Goal: Information Seeking & Learning: Find specific fact

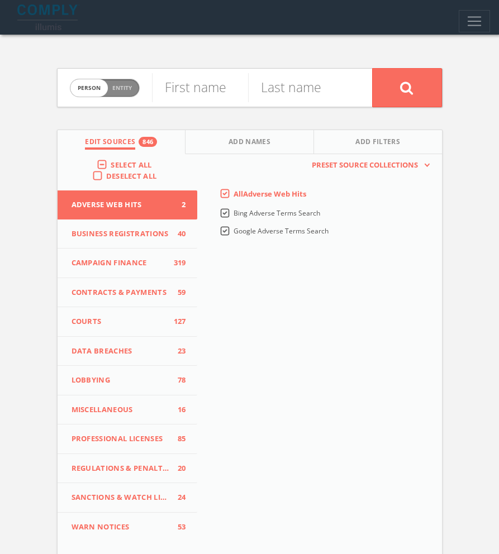
click at [118, 88] on span "Entity" at bounding box center [122, 88] width 20 height 8
checkbox input "true"
click at [261, 93] on input "text" at bounding box center [262, 87] width 220 height 29
paste input "Democrats For Life of America"
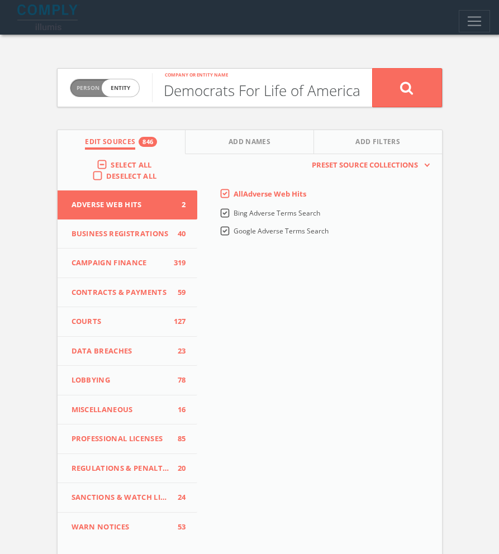
type input "Democrats For Life of America"
click at [407, 85] on icon at bounding box center [406, 88] width 13 height 14
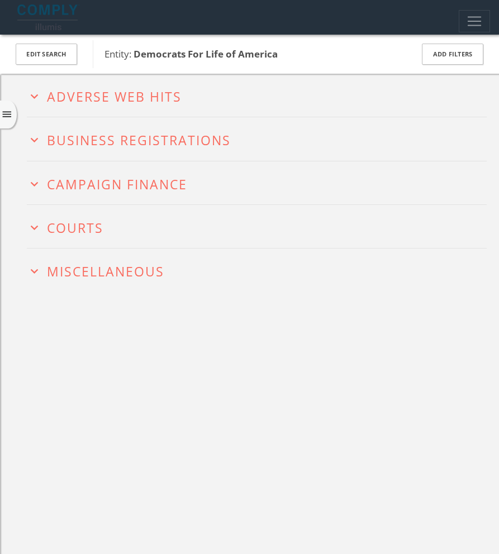
click at [125, 182] on span "Campaign Finance" at bounding box center [117, 184] width 140 height 18
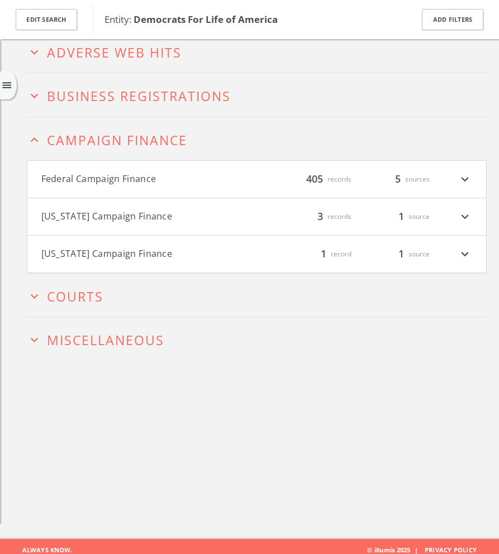
scroll to position [57, 0]
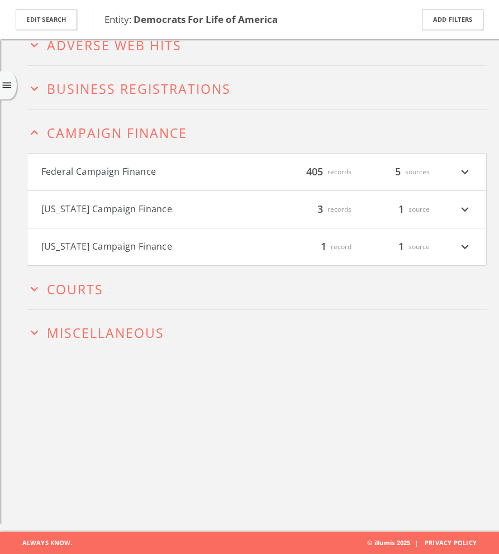
click at [132, 177] on button "Federal Campaign Finance" at bounding box center [149, 172] width 216 height 15
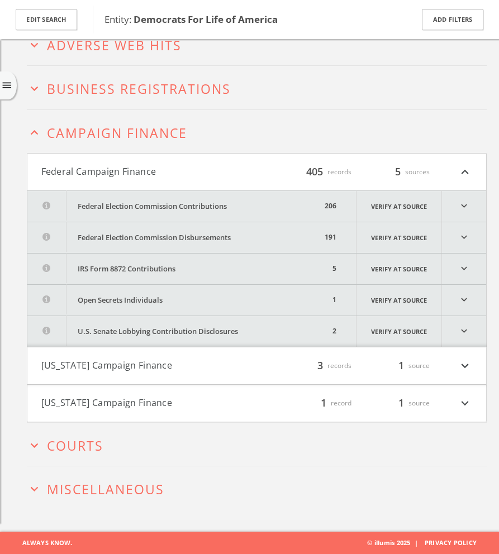
click at [460, 205] on icon "expand_more" at bounding box center [464, 206] width 44 height 31
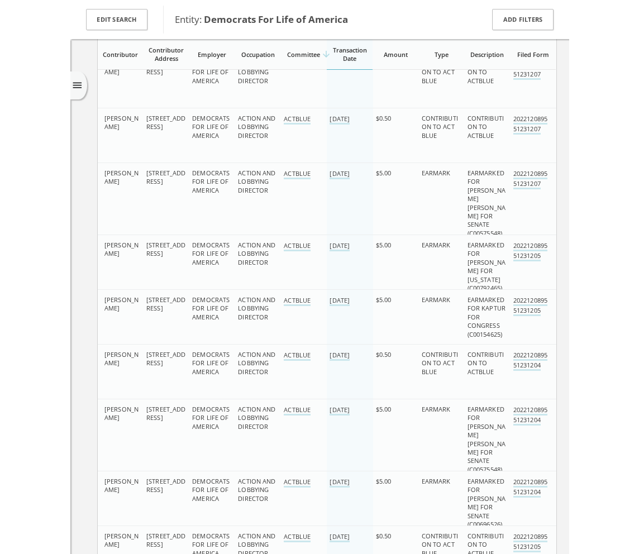
scroll to position [801, 0]
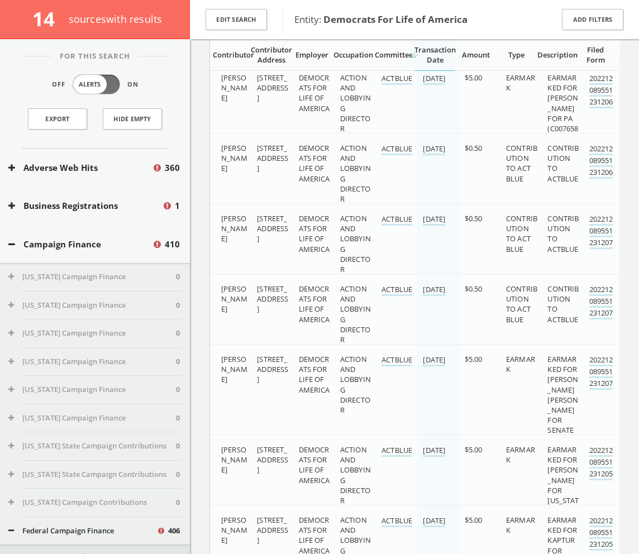
click at [54, 234] on div "Campaign Finance 410" at bounding box center [95, 244] width 190 height 39
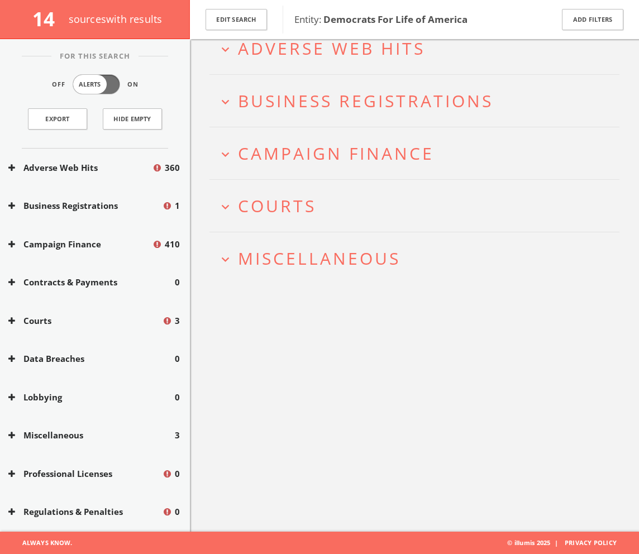
scroll to position [65, 0]
click at [55, 240] on button "Campaign Finance" at bounding box center [80, 244] width 144 height 13
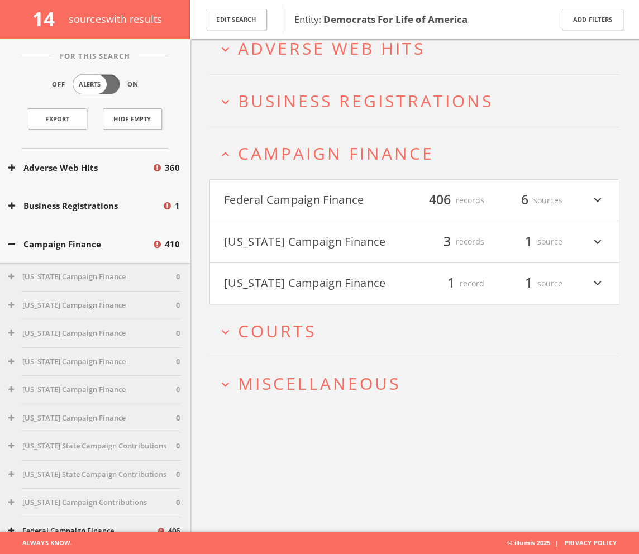
click at [55, 240] on button "Campaign Finance" at bounding box center [80, 244] width 144 height 13
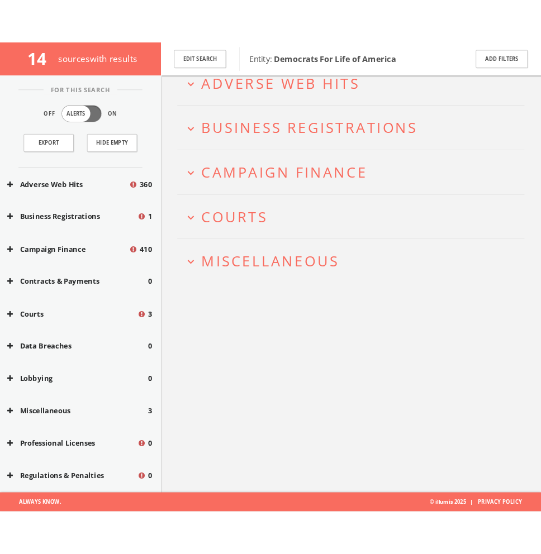
scroll to position [57, 0]
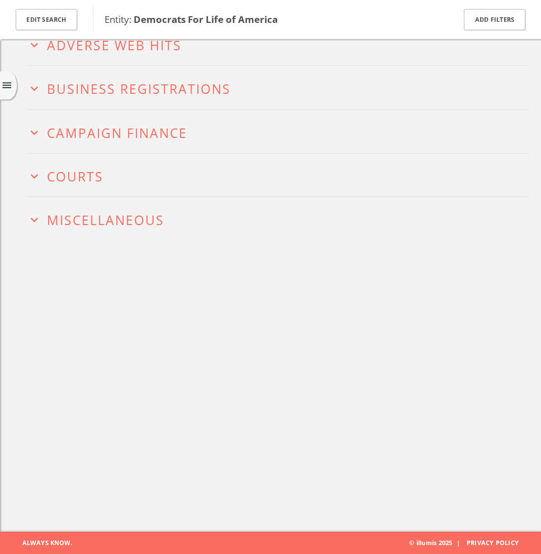
click at [108, 192] on h2 "expand_more Courts" at bounding box center [278, 175] width 502 height 43
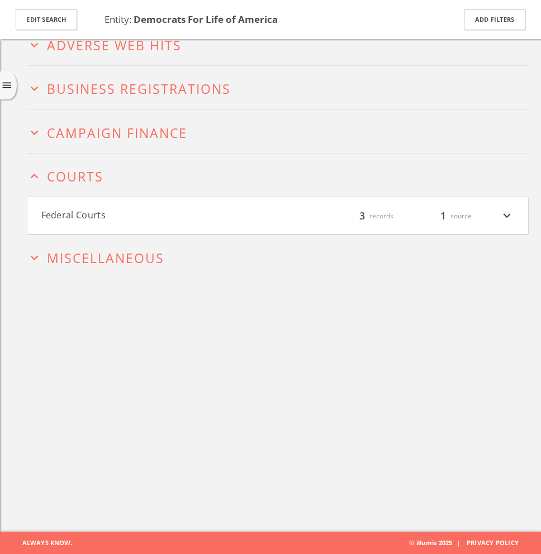
click at [134, 223] on h4 "Federal Courts filter_list 3 records 1 source expand_more" at bounding box center [277, 215] width 501 height 37
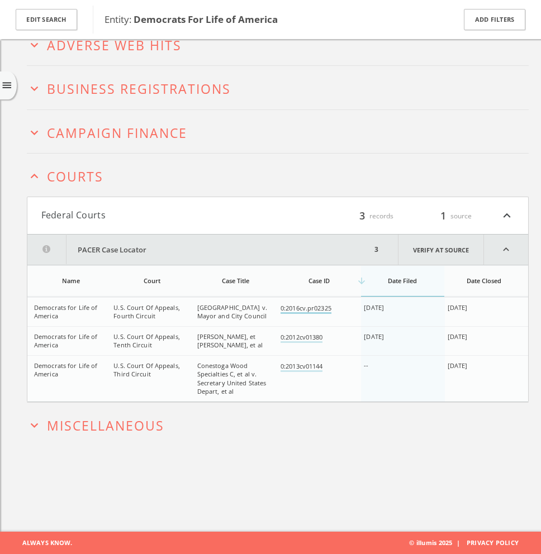
click at [325, 309] on link "0:2016cv.pr02325" at bounding box center [305, 309] width 51 height 10
